Goal: Transaction & Acquisition: Book appointment/travel/reservation

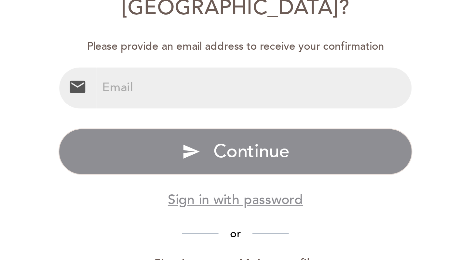
click at [178, 88] on input "email" at bounding box center [244, 96] width 133 height 17
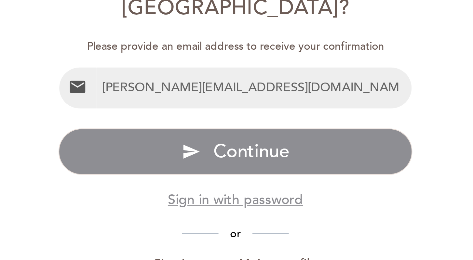
type input "renu@ironeye.com"
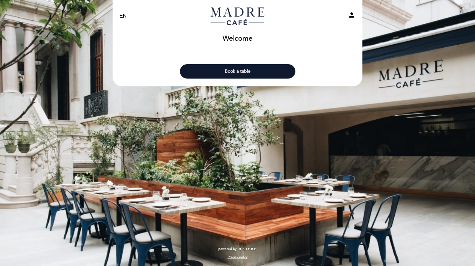
click at [246, 70] on button "Book a table" at bounding box center [238, 71] width 116 height 14
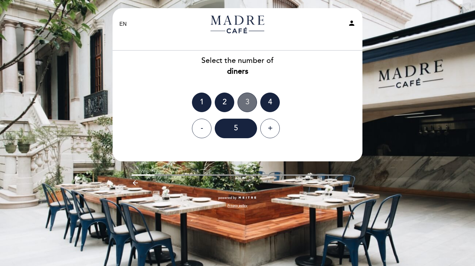
click at [247, 100] on div "3" at bounding box center [248, 102] width 20 height 20
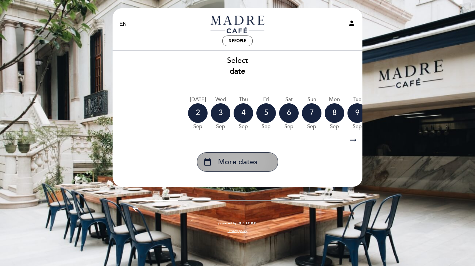
click at [242, 163] on span "More dates" at bounding box center [237, 162] width 39 height 11
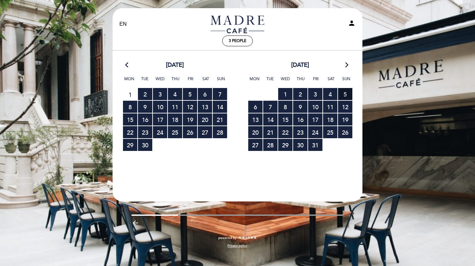
click at [344, 93] on span "5 RESERVATIONS AVAILABLE" at bounding box center [345, 94] width 14 height 12
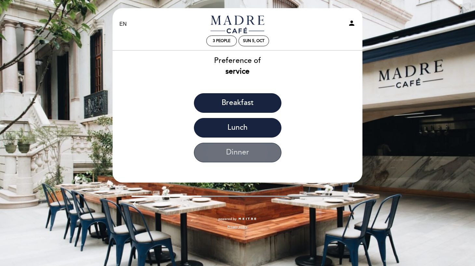
click at [243, 151] on button "Dinner" at bounding box center [238, 153] width 88 height 20
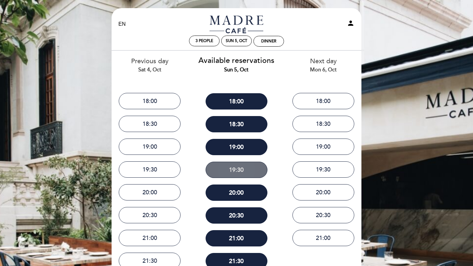
click at [239, 168] on button "19:30" at bounding box center [237, 169] width 62 height 16
click at [235, 24] on link "Madre Café" at bounding box center [236, 24] width 81 height 18
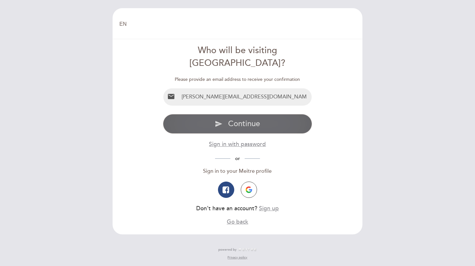
type input "renu@ironeye.com"
click at [253, 119] on span "Continue" at bounding box center [244, 123] width 32 height 9
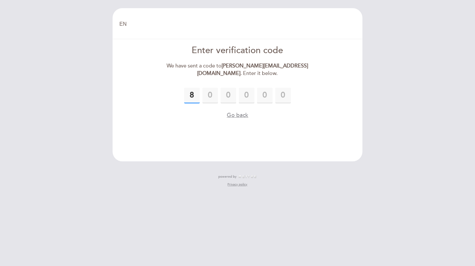
type input "8"
type input "0"
type input "3"
type input "6"
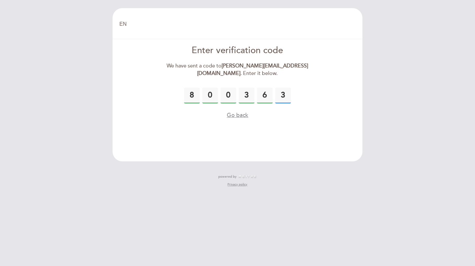
type input "3"
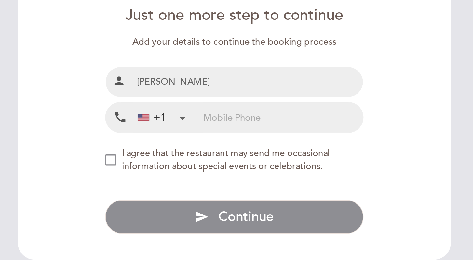
type input "[PERSON_NAME]"
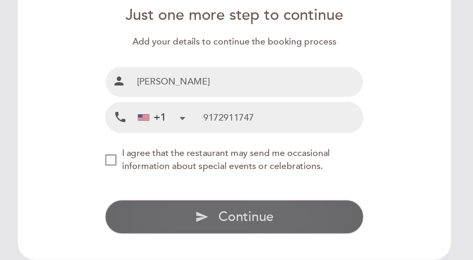
type input "9172911747"
click at [227, 162] on span "Continue" at bounding box center [243, 166] width 32 height 9
